Goal: Information Seeking & Learning: Learn about a topic

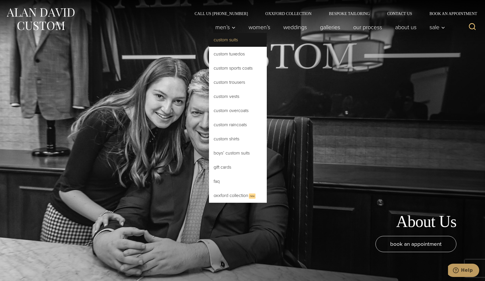
click at [228, 40] on link "Custom Suits" at bounding box center [238, 40] width 58 height 14
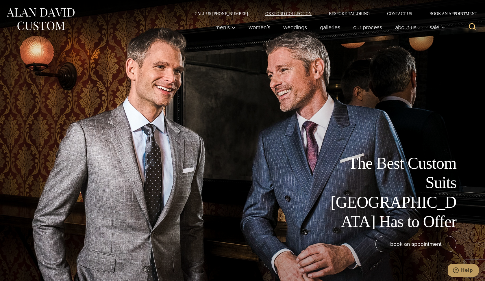
click at [294, 12] on link "Oxxford Collection" at bounding box center [288, 14] width 64 height 4
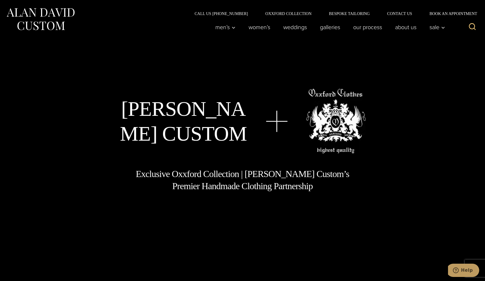
drag, startPoint x: 415, startPoint y: 150, endPoint x: 412, endPoint y: 160, distance: 9.9
click at [412, 160] on div "Alan David Custom Exclusive Oxxford Collection | Alan David Custom’s Premier Ha…" at bounding box center [242, 140] width 474 height 103
click at [472, 25] on icon "Search" at bounding box center [472, 27] width 8 height 8
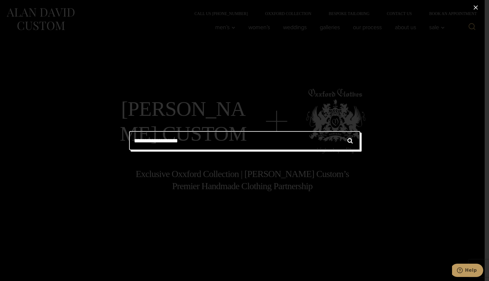
type input "**********"
click at [340, 131] on input "******" at bounding box center [350, 140] width 20 height 19
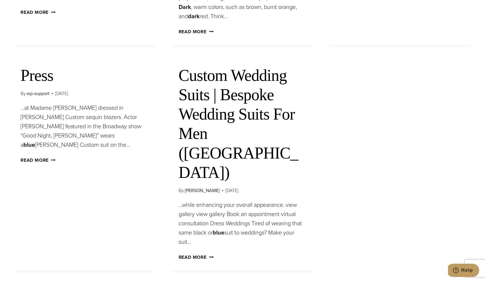
scroll to position [329, 0]
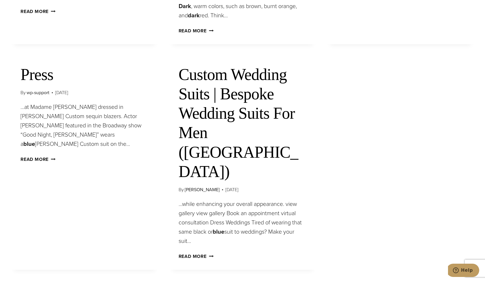
click at [215, 113] on link "Custom Wedding Suits | Bespoke Wedding Suits For Men (NYC)" at bounding box center [238, 123] width 120 height 115
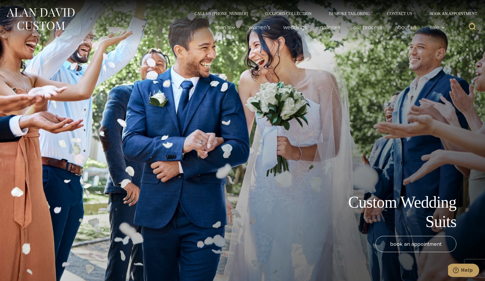
click at [472, 27] on icon "Search" at bounding box center [472, 27] width 8 height 8
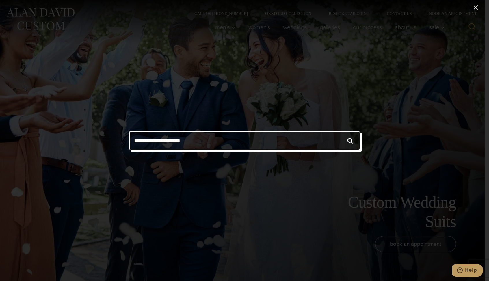
type input "**********"
click at [340, 131] on input "******" at bounding box center [350, 140] width 20 height 19
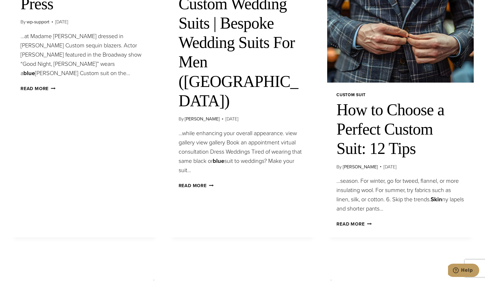
scroll to position [403, 0]
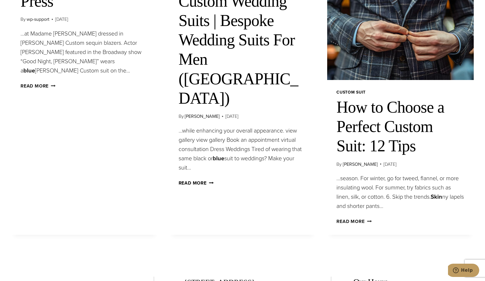
click at [195, 180] on link "Read More Custom Wedding Suits | Bespoke Wedding Suits For Men (NYC) Continue" at bounding box center [195, 183] width 35 height 7
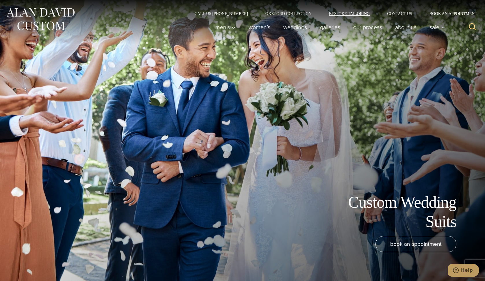
click at [349, 13] on link "Bespoke Tailoring" at bounding box center [349, 14] width 58 height 4
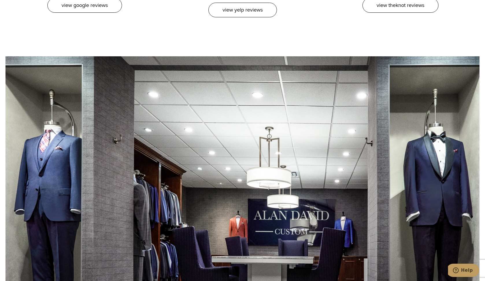
scroll to position [2357, 0]
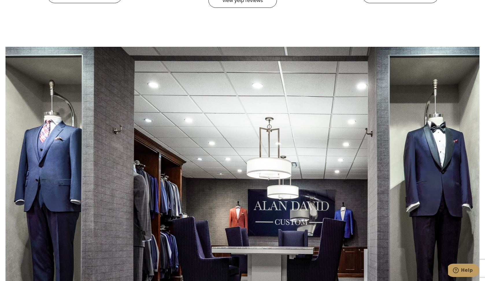
click at [61, 138] on div at bounding box center [242, 187] width 474 height 281
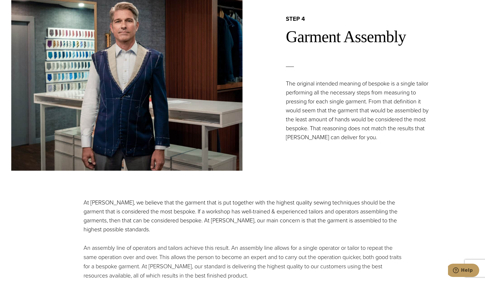
scroll to position [0, 0]
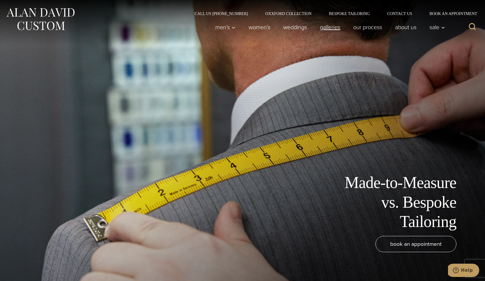
click at [332, 27] on link "Galleries" at bounding box center [329, 27] width 33 height 12
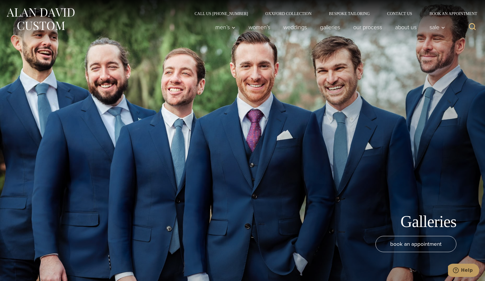
drag, startPoint x: 400, startPoint y: 131, endPoint x: 402, endPoint y: 116, distance: 14.9
click at [401, 122] on div "Galleries book an appointment" at bounding box center [242, 140] width 474 height 281
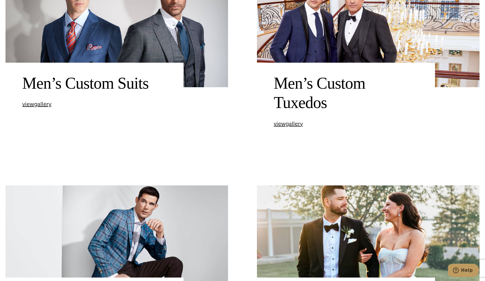
scroll to position [334, 0]
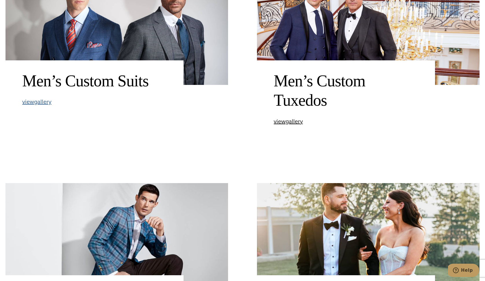
click at [45, 101] on span "view Men’s Custom Suits gallery" at bounding box center [36, 101] width 29 height 9
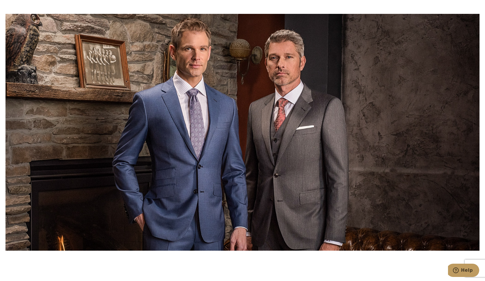
scroll to position [2731, 0]
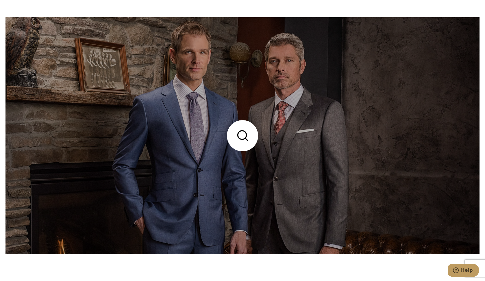
click at [211, 166] on link at bounding box center [242, 135] width 474 height 237
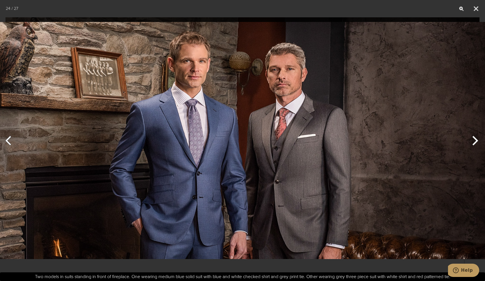
click at [220, 147] on img at bounding box center [242, 140] width 485 height 254
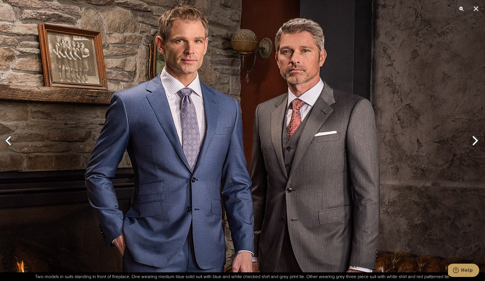
click at [220, 147] on img at bounding box center [247, 139] width 592 height 310
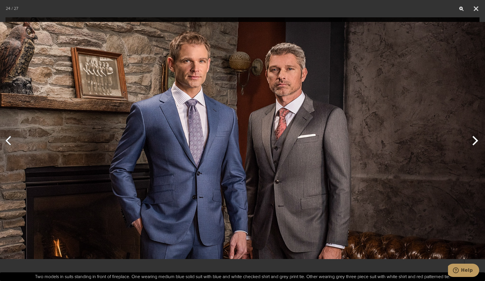
click at [220, 147] on img at bounding box center [242, 140] width 485 height 254
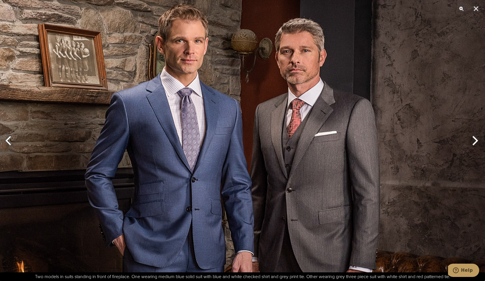
click at [220, 147] on img at bounding box center [247, 139] width 592 height 310
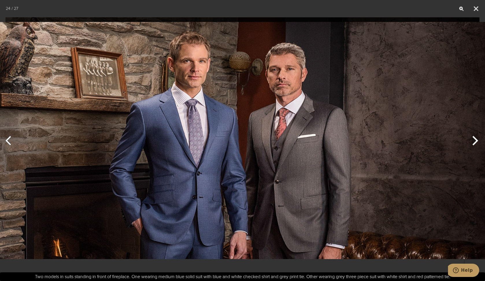
click at [476, 141] on button "Next" at bounding box center [474, 140] width 22 height 29
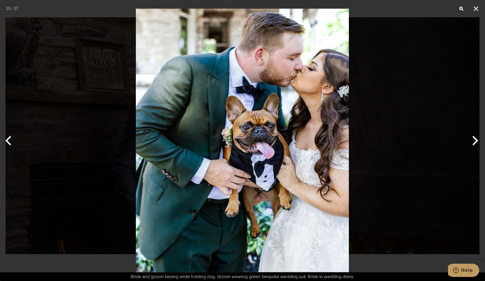
click at [473, 140] on button "Next" at bounding box center [474, 140] width 22 height 29
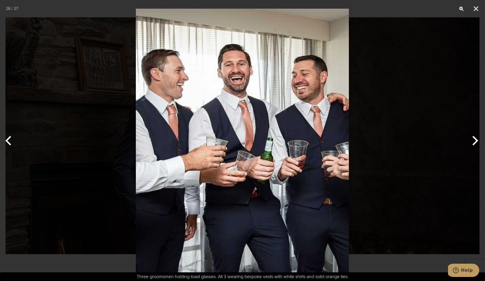
click at [473, 140] on button "Next" at bounding box center [474, 140] width 22 height 29
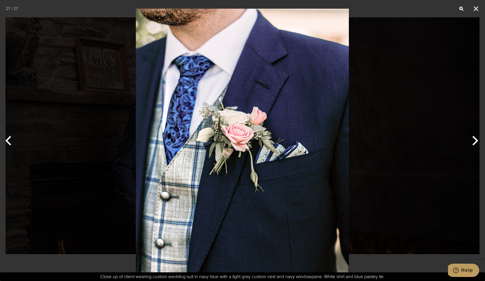
click at [473, 140] on button "Next" at bounding box center [474, 140] width 22 height 29
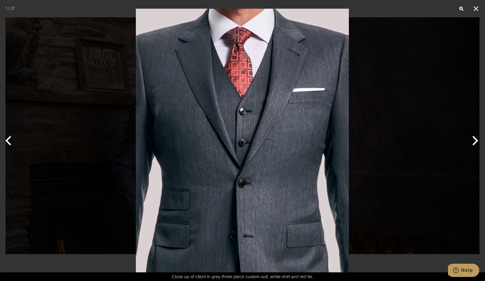
click at [473, 140] on button "Next" at bounding box center [474, 140] width 22 height 29
